Goal: Obtain resource: Download file/media

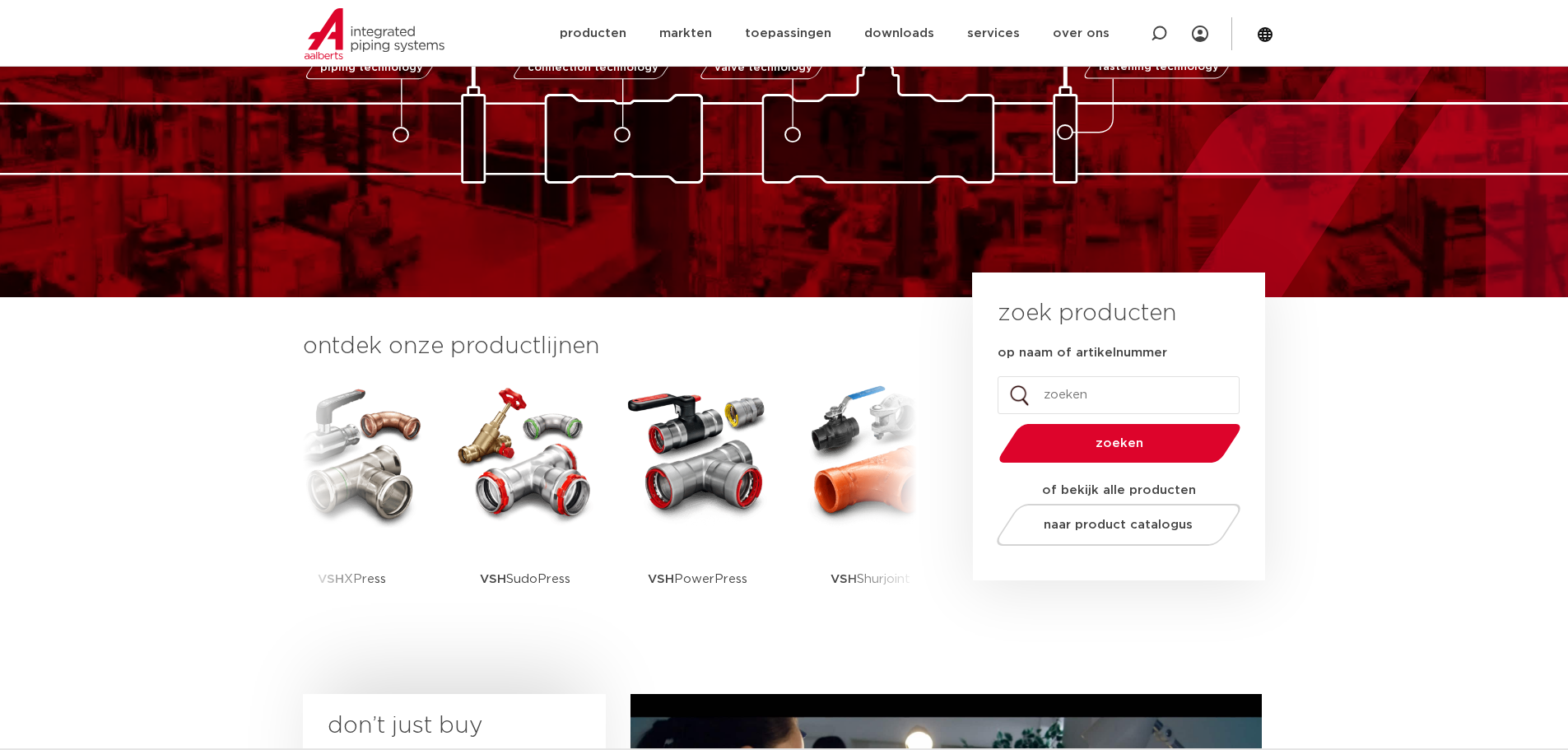
scroll to position [164, 0]
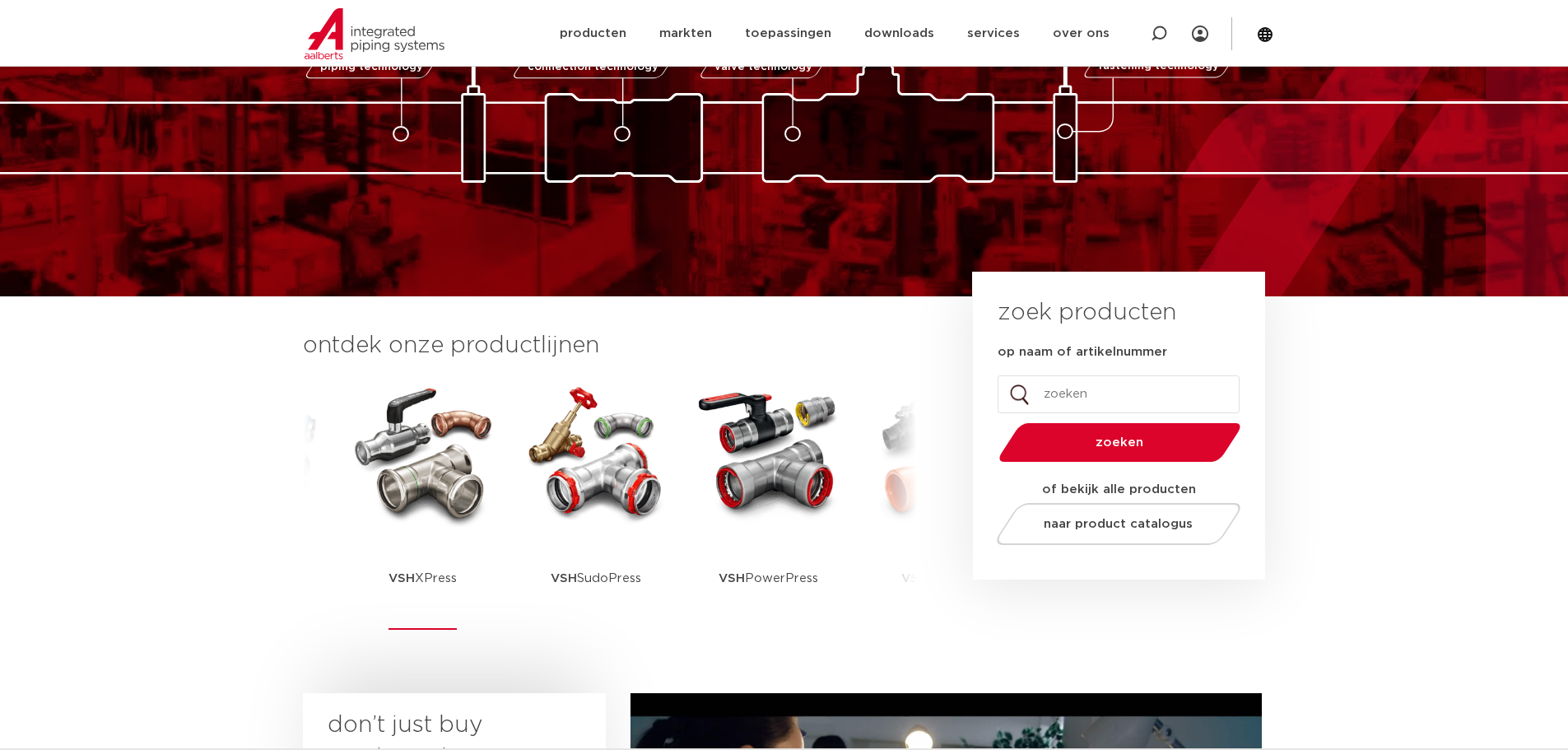
click at [413, 513] on img at bounding box center [422, 453] width 148 height 148
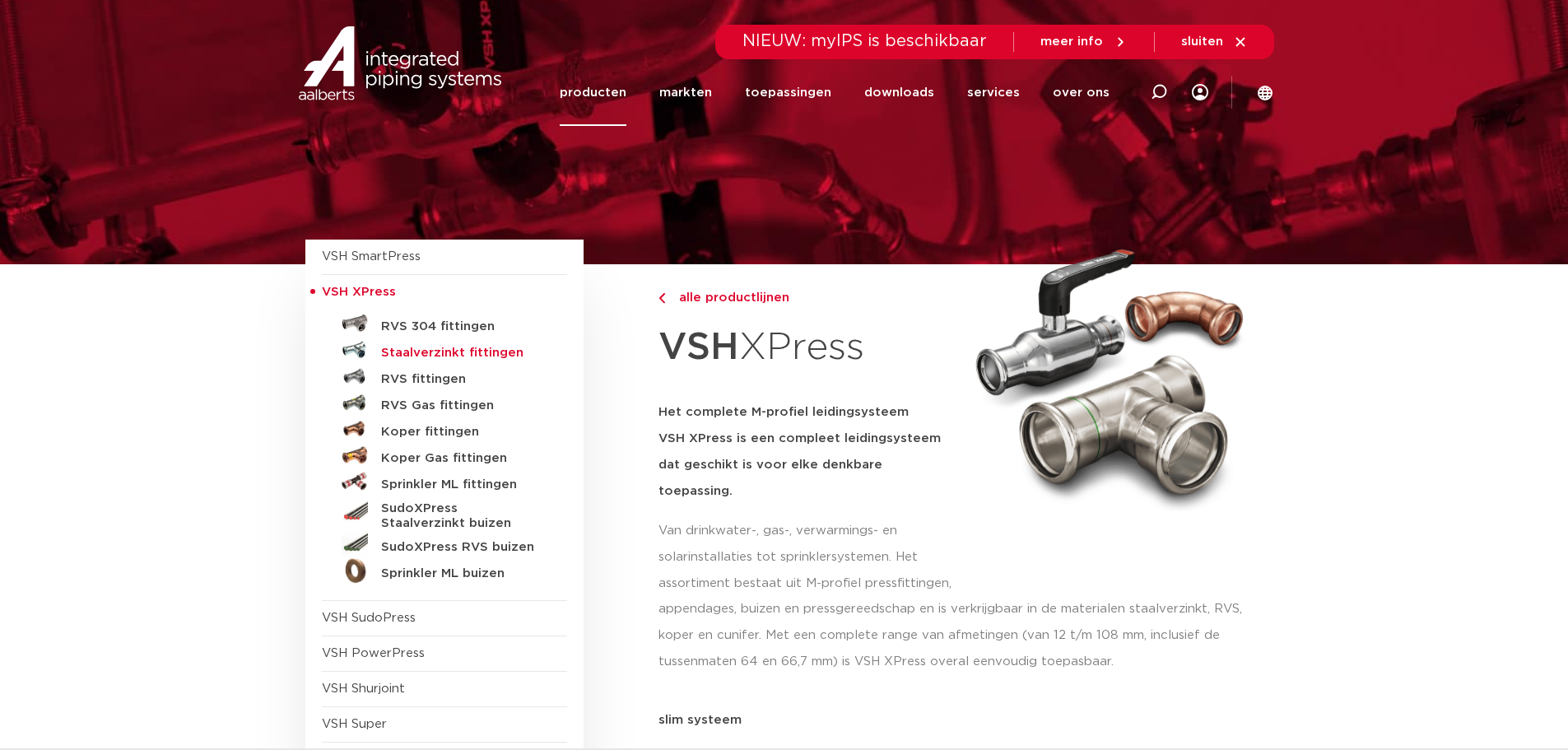
click at [428, 354] on h5 "Staalverzinkt fittingen" at bounding box center [462, 352] width 163 height 15
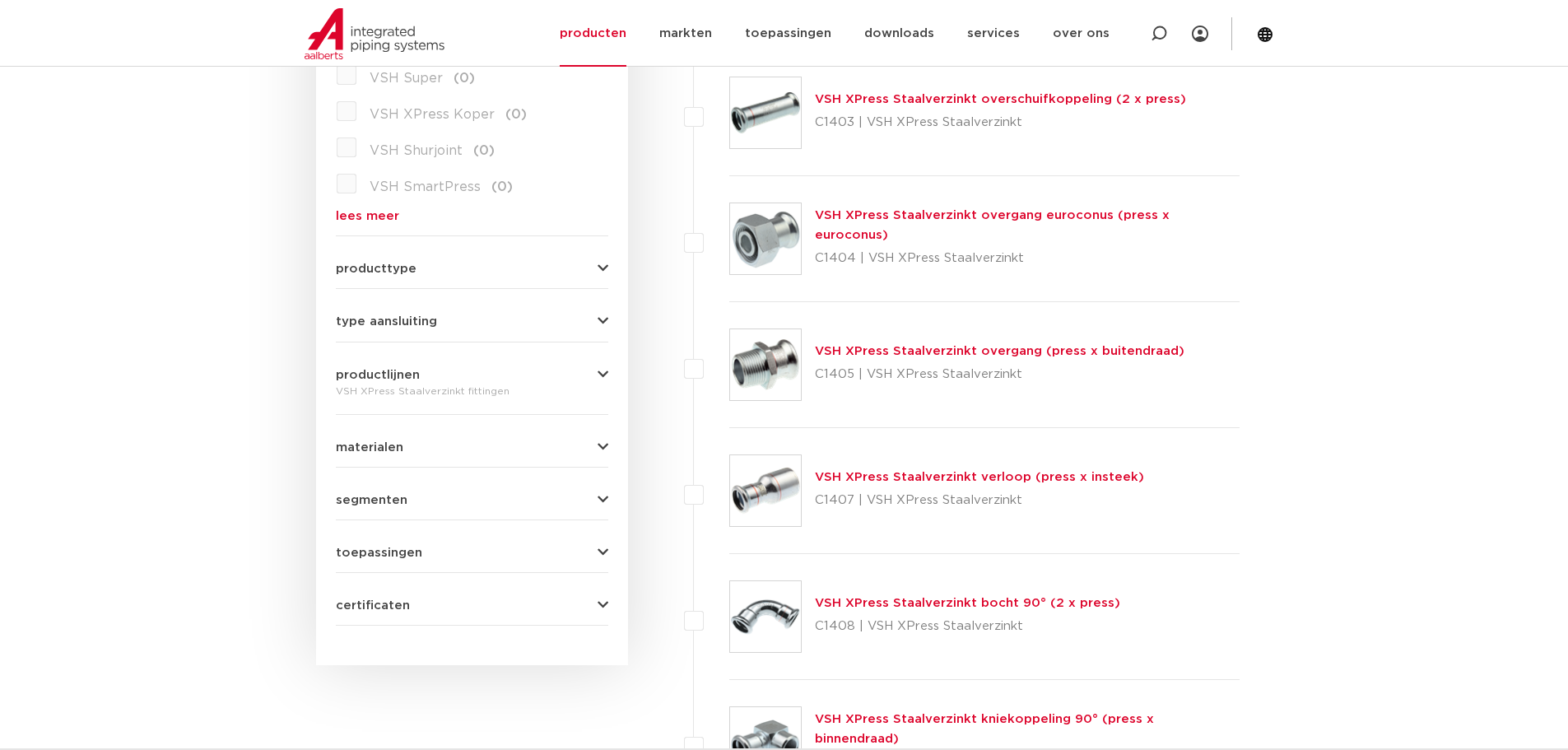
click at [962, 352] on link "VSH XPress Staalverzinkt overgang (press x buitendraad)" at bounding box center [999, 351] width 369 height 12
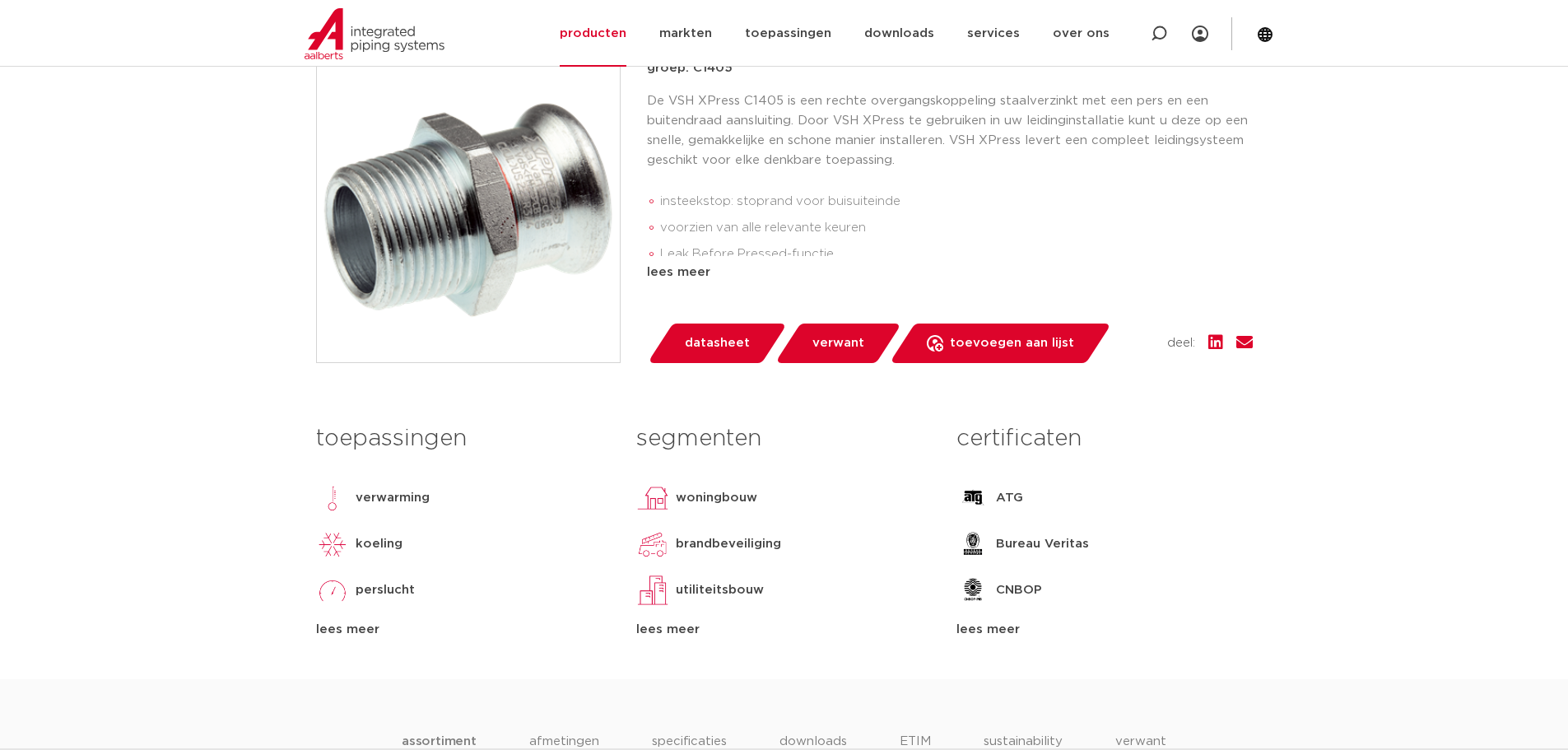
scroll to position [420, 0]
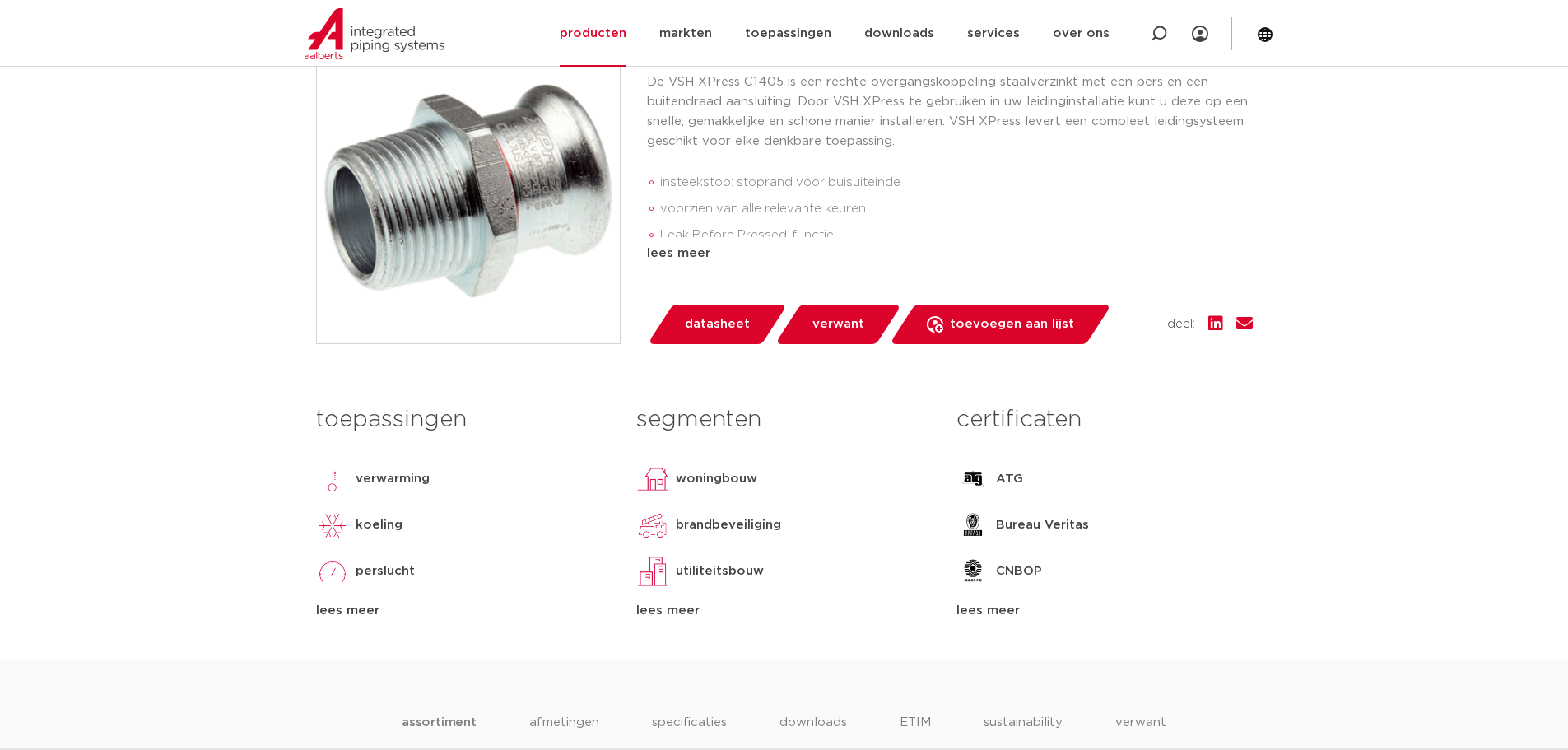
click at [339, 611] on div "lees meer" at bounding box center [463, 611] width 295 height 20
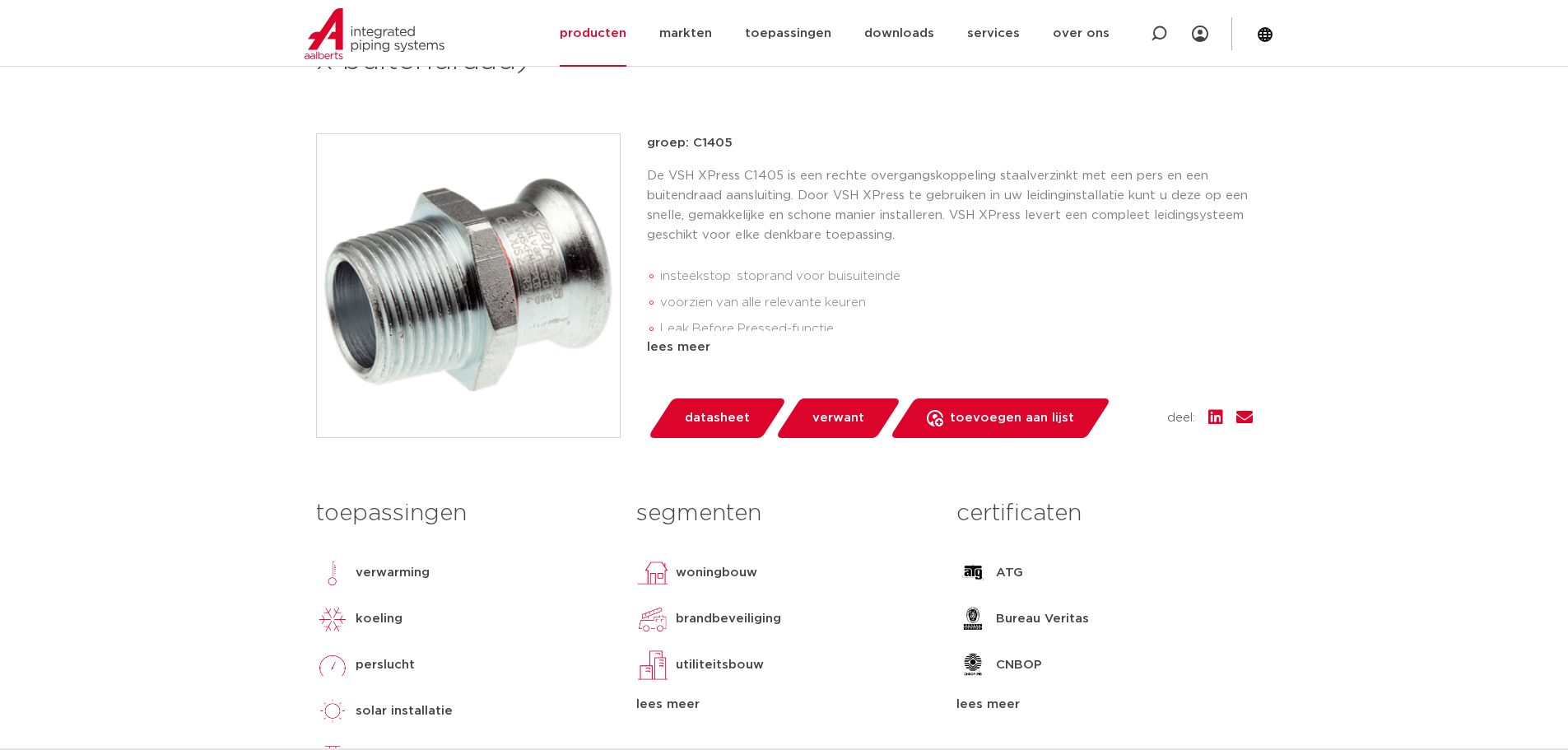
scroll to position [323, 0]
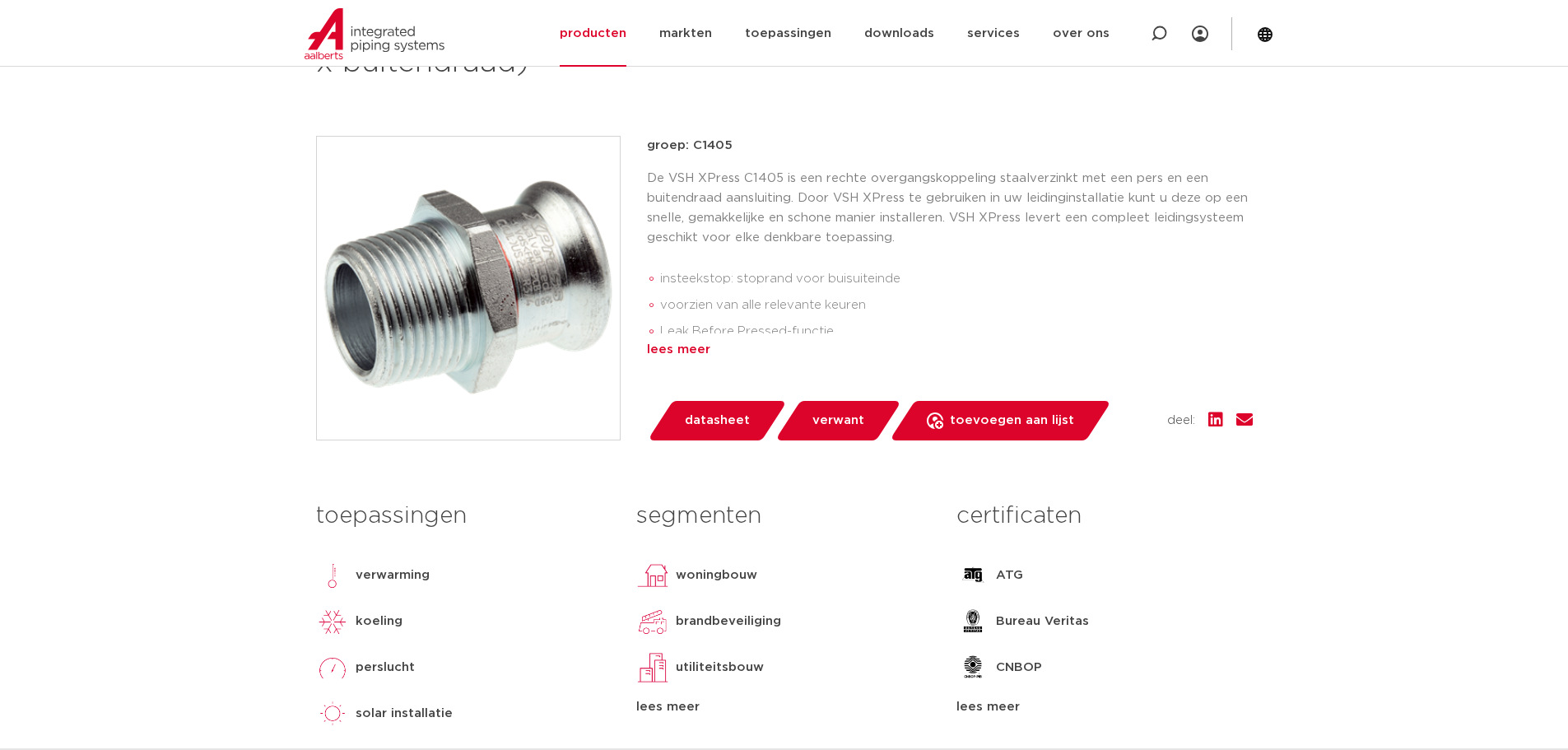
click at [674, 351] on div "lees meer" at bounding box center [949, 350] width 606 height 20
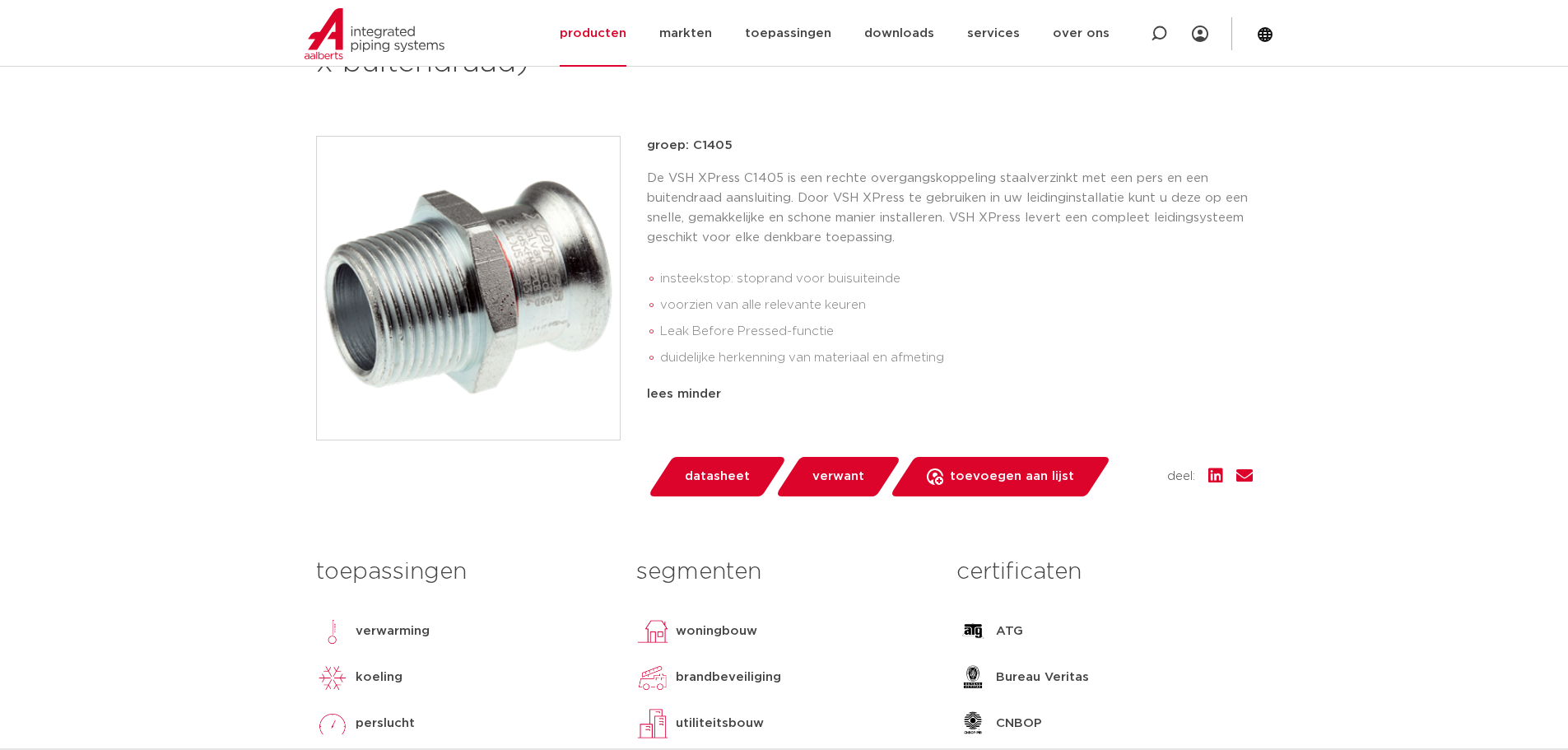
click at [737, 478] on span "datasheet" at bounding box center [717, 477] width 65 height 27
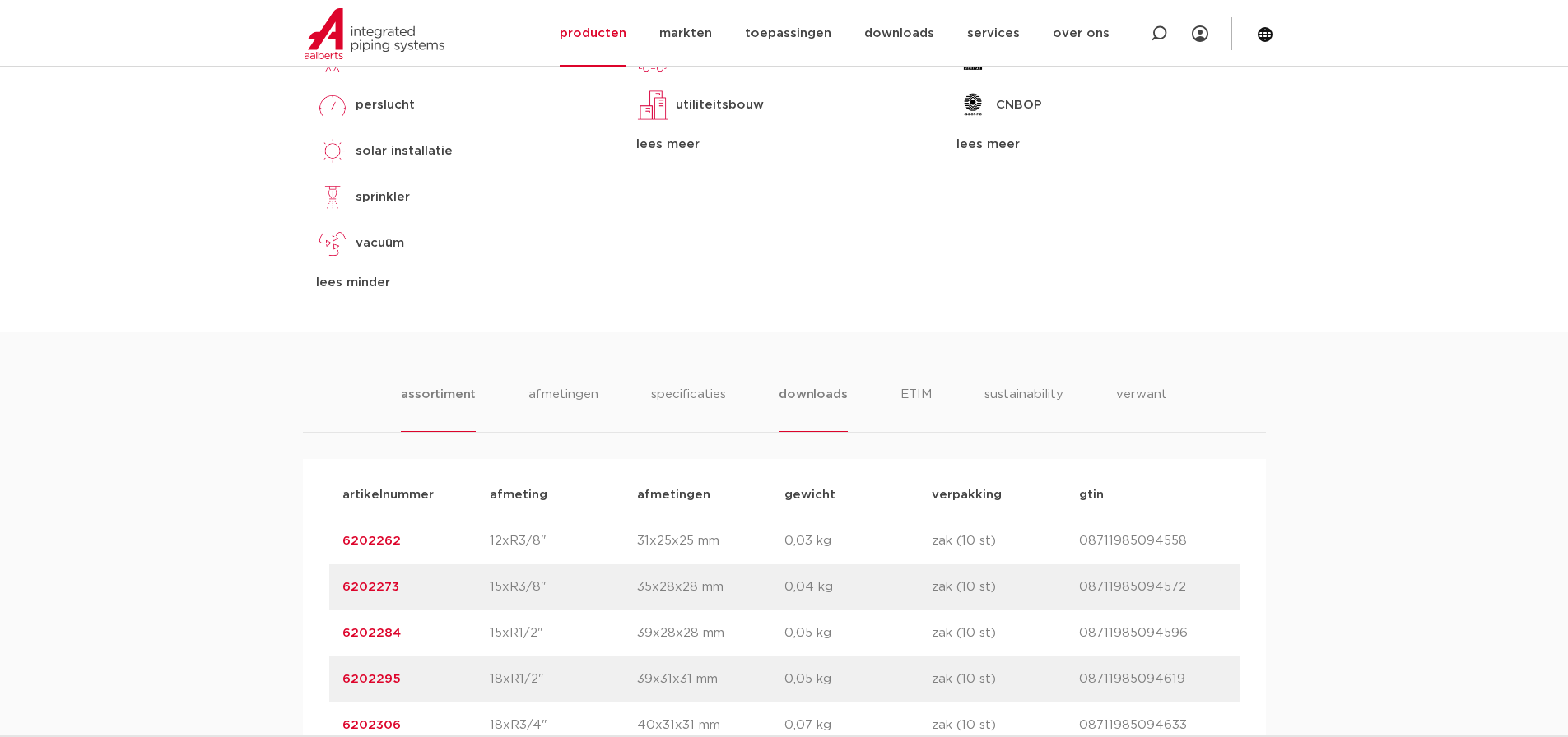
scroll to position [982, 0]
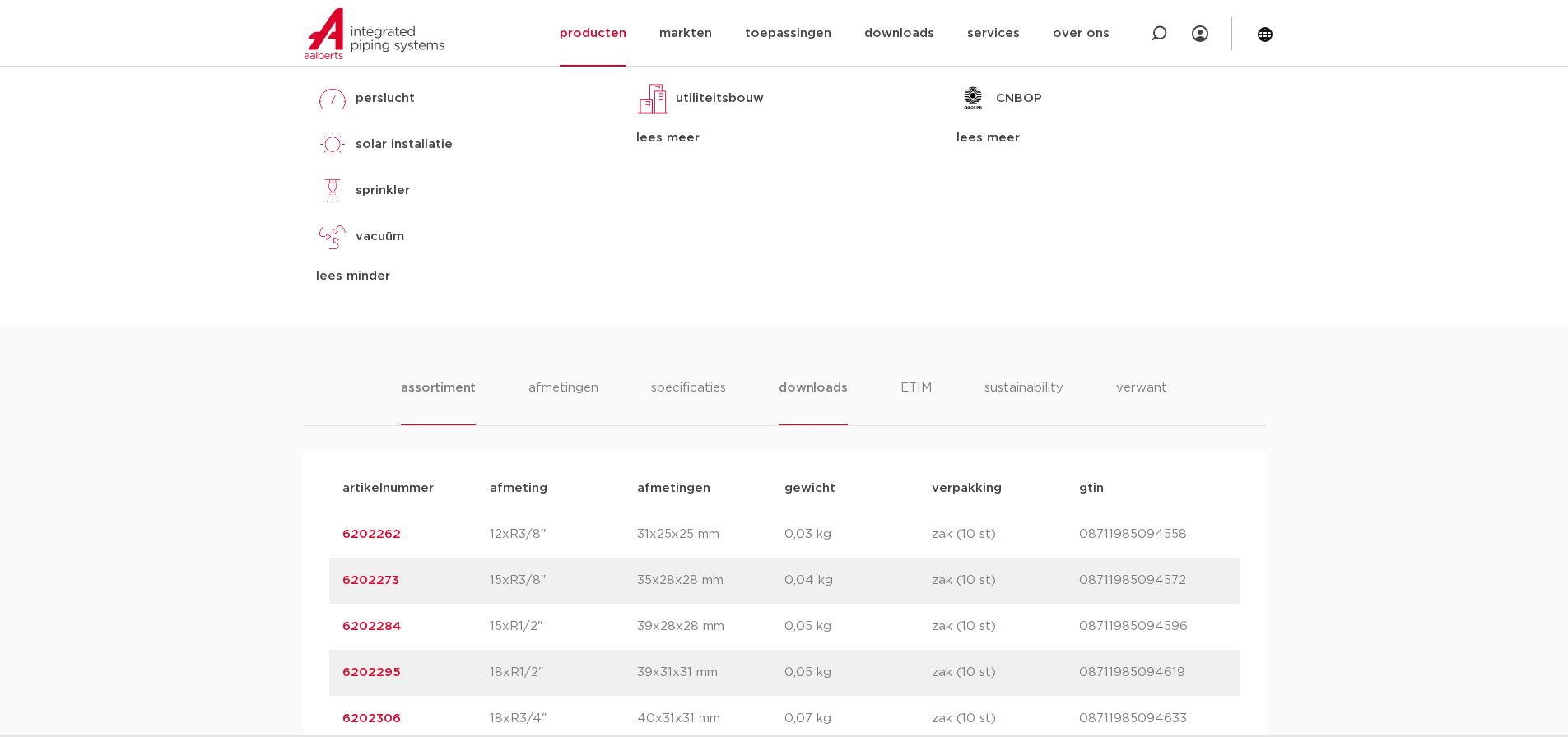
click at [800, 402] on li "downloads" at bounding box center [812, 402] width 68 height 47
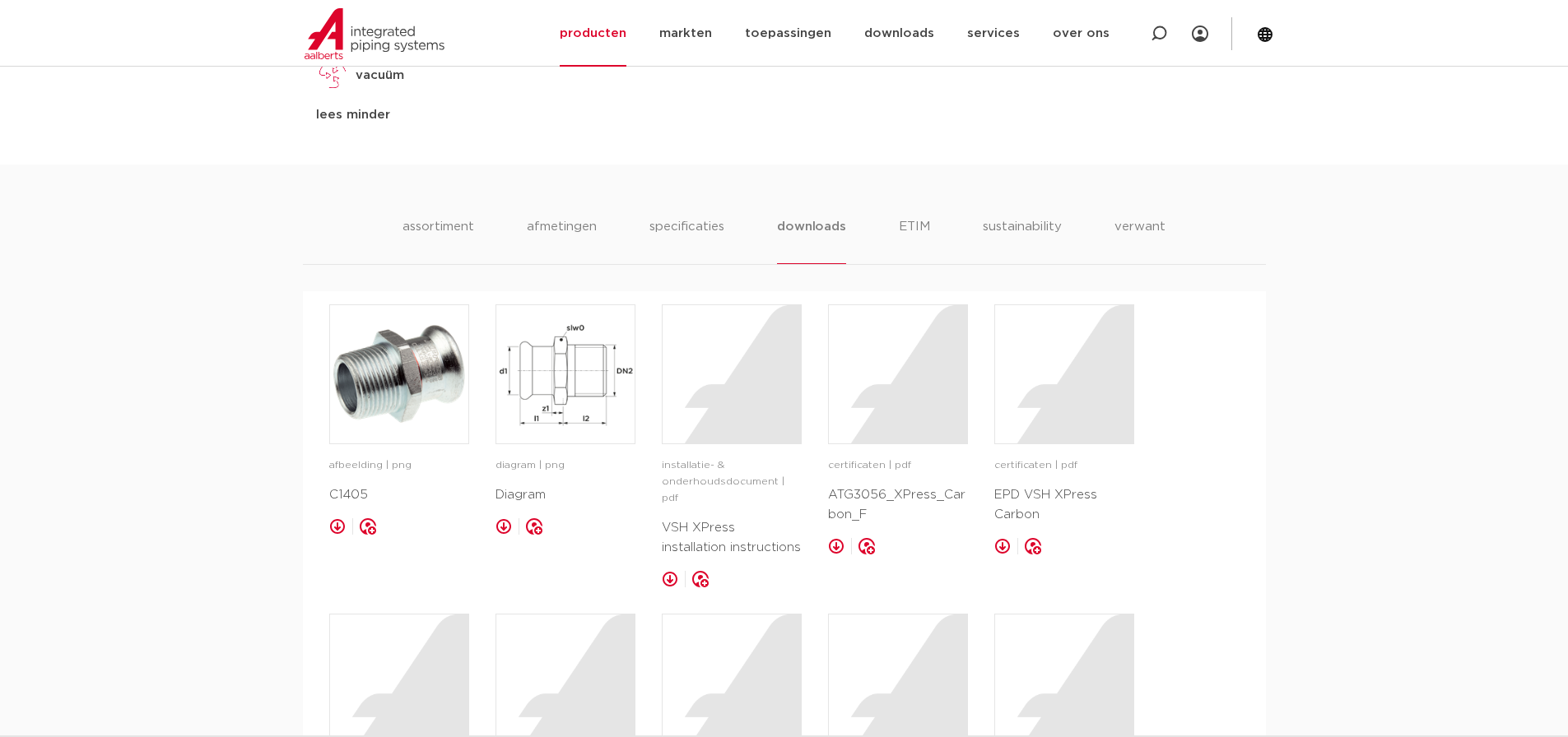
scroll to position [1149, 0]
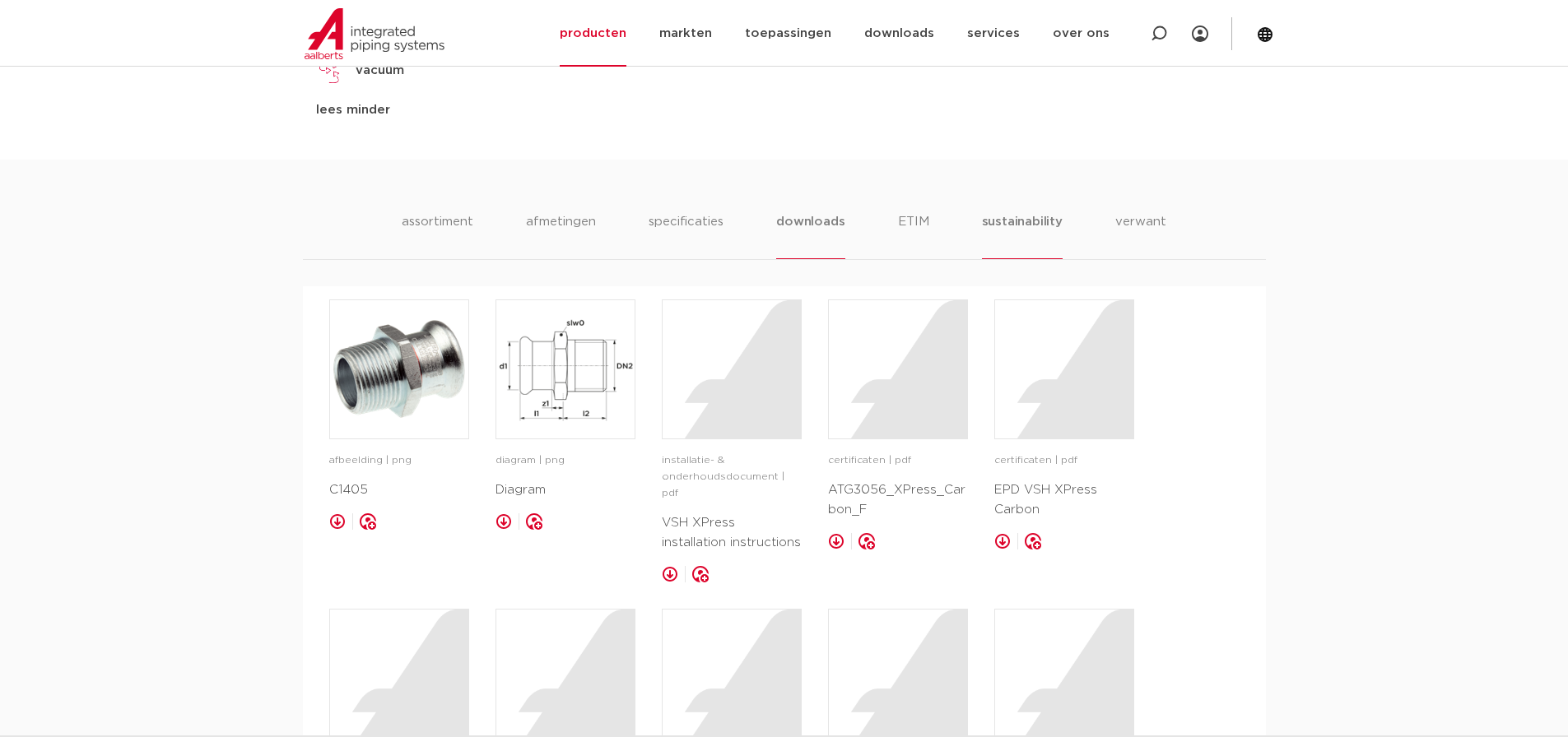
click at [1002, 225] on li "sustainability" at bounding box center [1021, 235] width 81 height 47
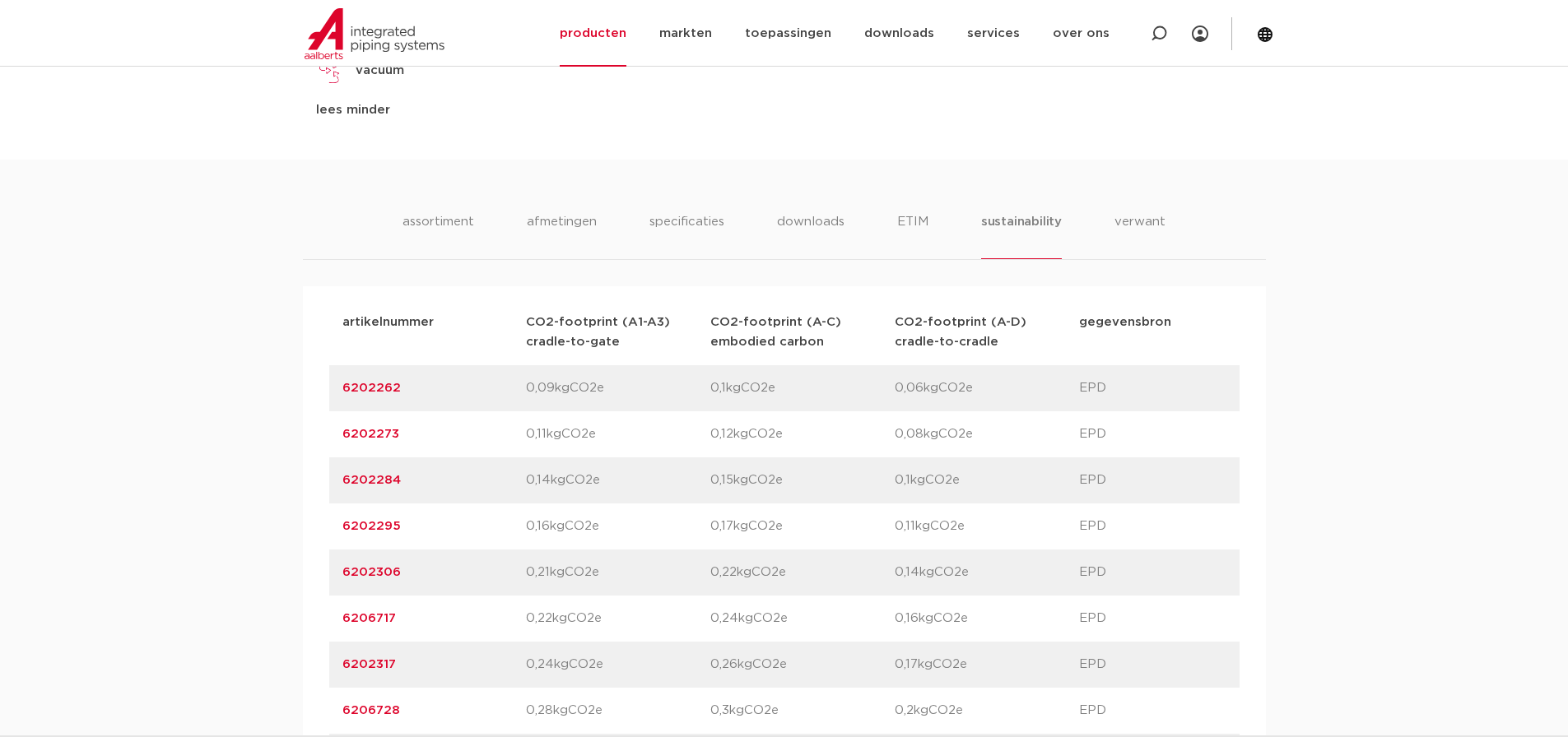
click at [158, 449] on div "assortiment [GEOGRAPHIC_DATA] specificaties downloads ETIM sustainability verwa…" at bounding box center [784, 660] width 1568 height 1001
